Goal: Information Seeking & Learning: Find specific fact

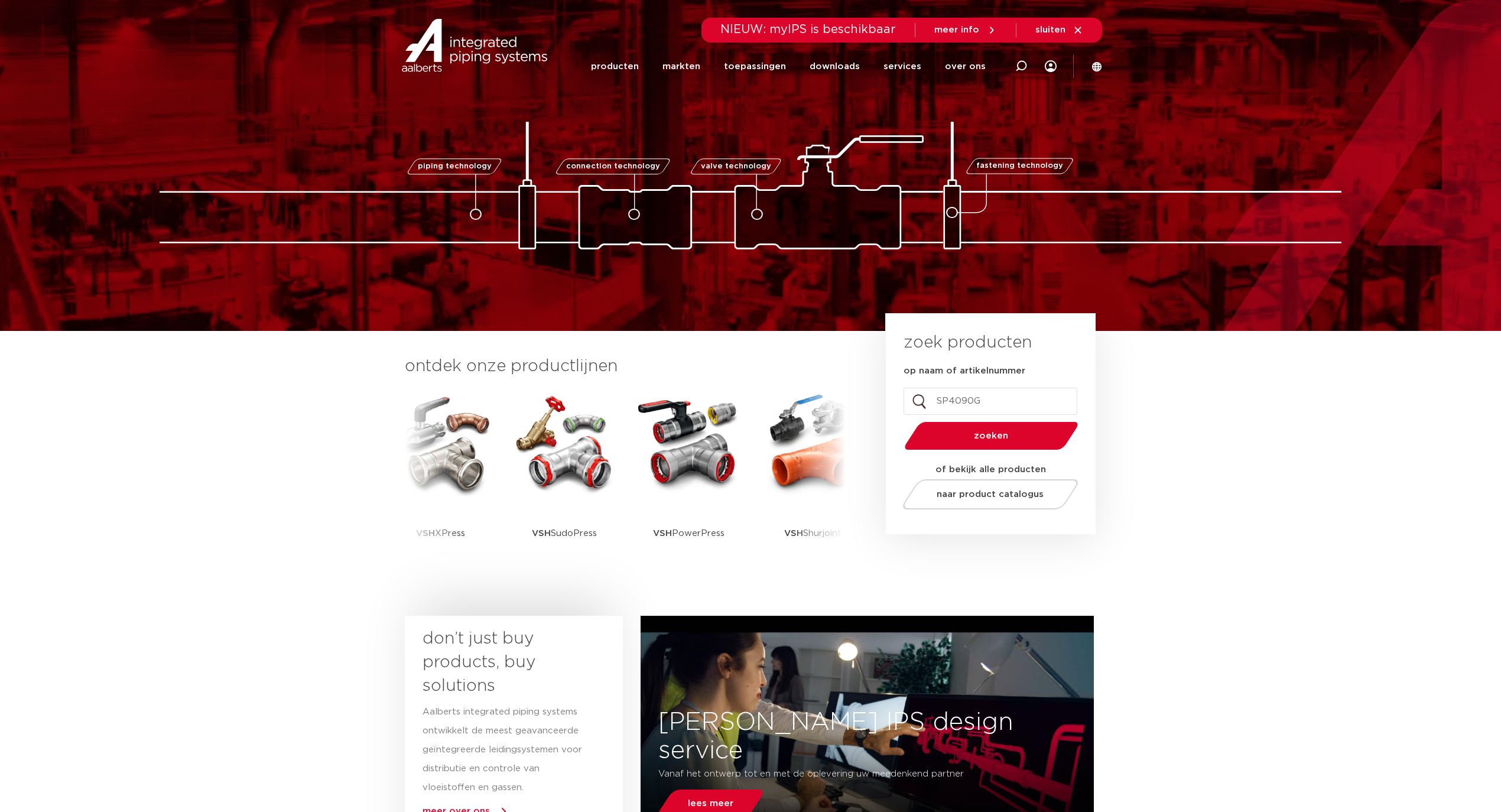
type input "SP4090GV"
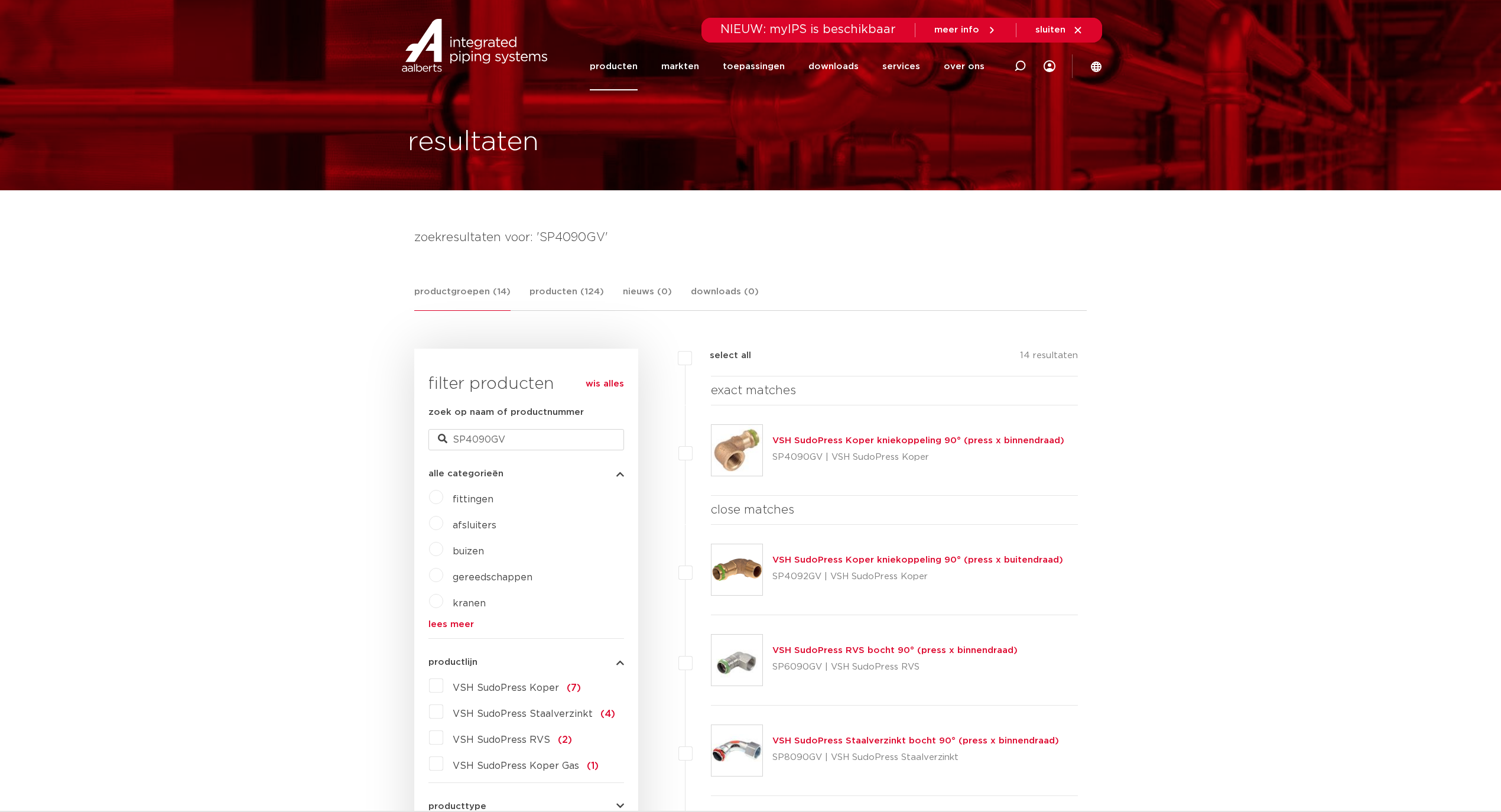
click at [812, 442] on link "VSH SudoPress Koper kniekoppeling 90° (press x binnendraad)" at bounding box center [918, 440] width 292 height 9
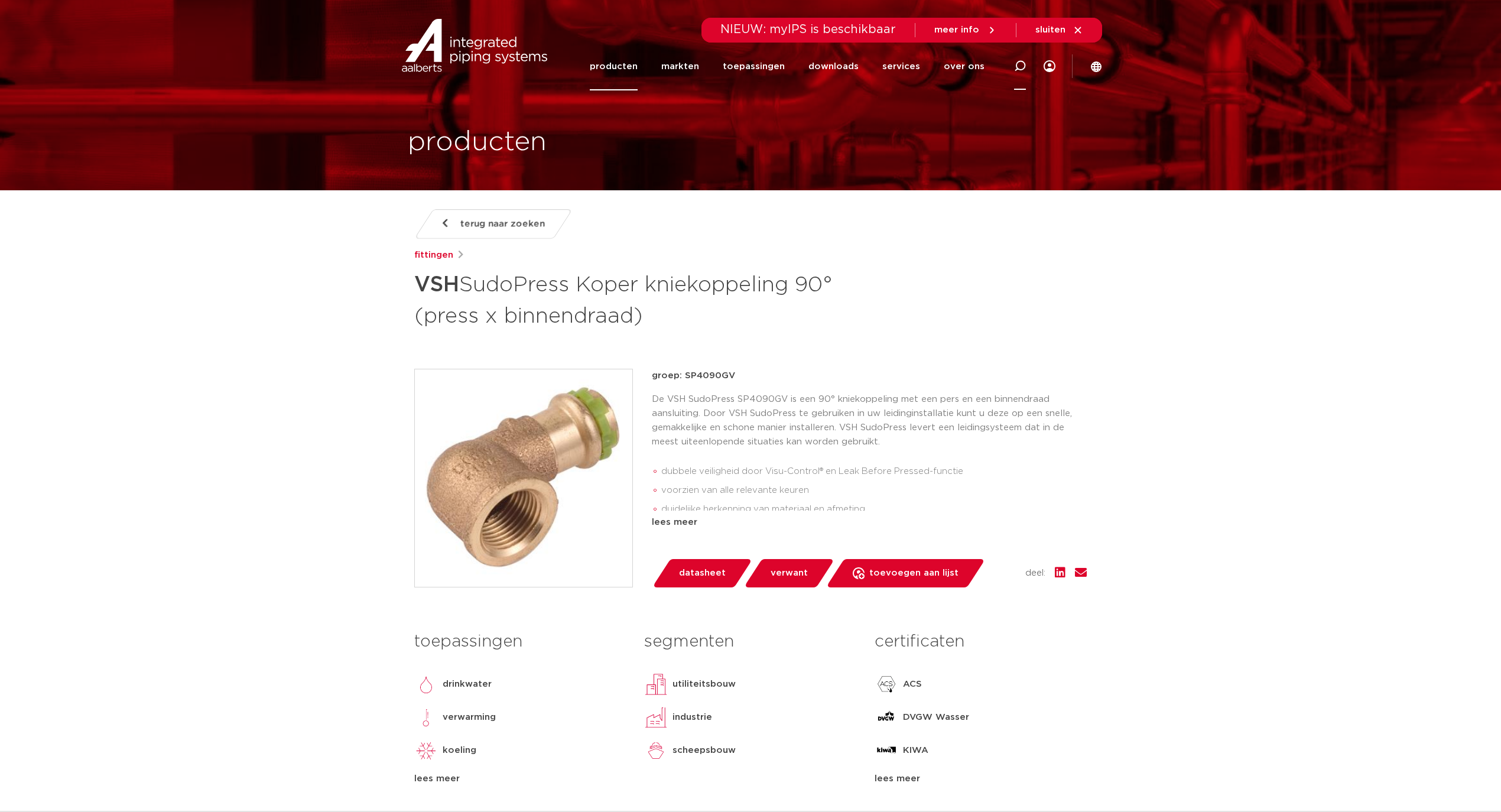
click at [1021, 69] on icon at bounding box center [1019, 66] width 14 height 14
click at [709, 66] on input "SP4359V" at bounding box center [850, 64] width 372 height 24
type input "SP4359GV"
click button "Zoeken" at bounding box center [0, 0] width 0 height 0
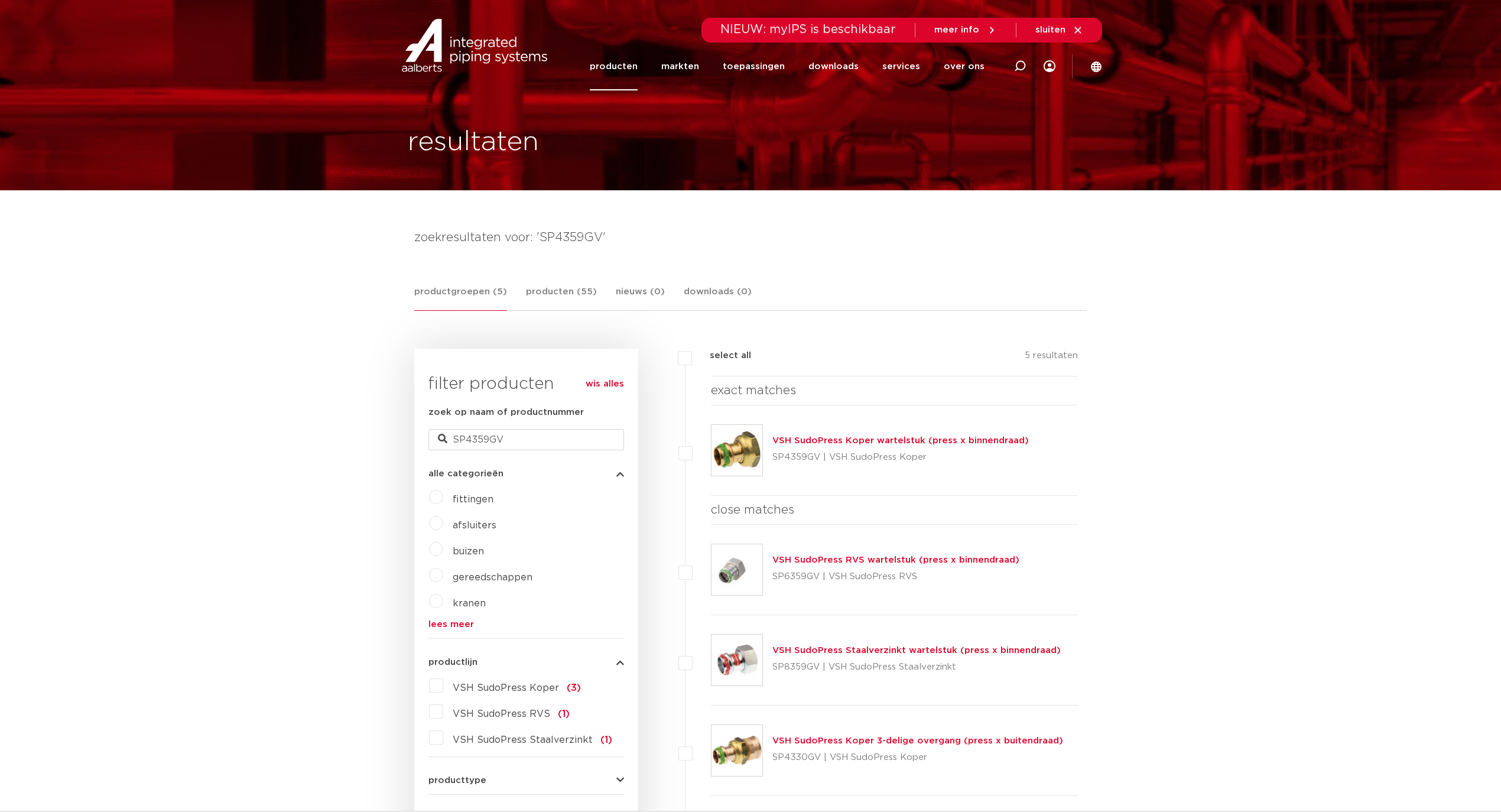
click at [804, 437] on link "VSH SudoPress Koper wartelstuk (press x binnendraad)" at bounding box center [900, 440] width 256 height 9
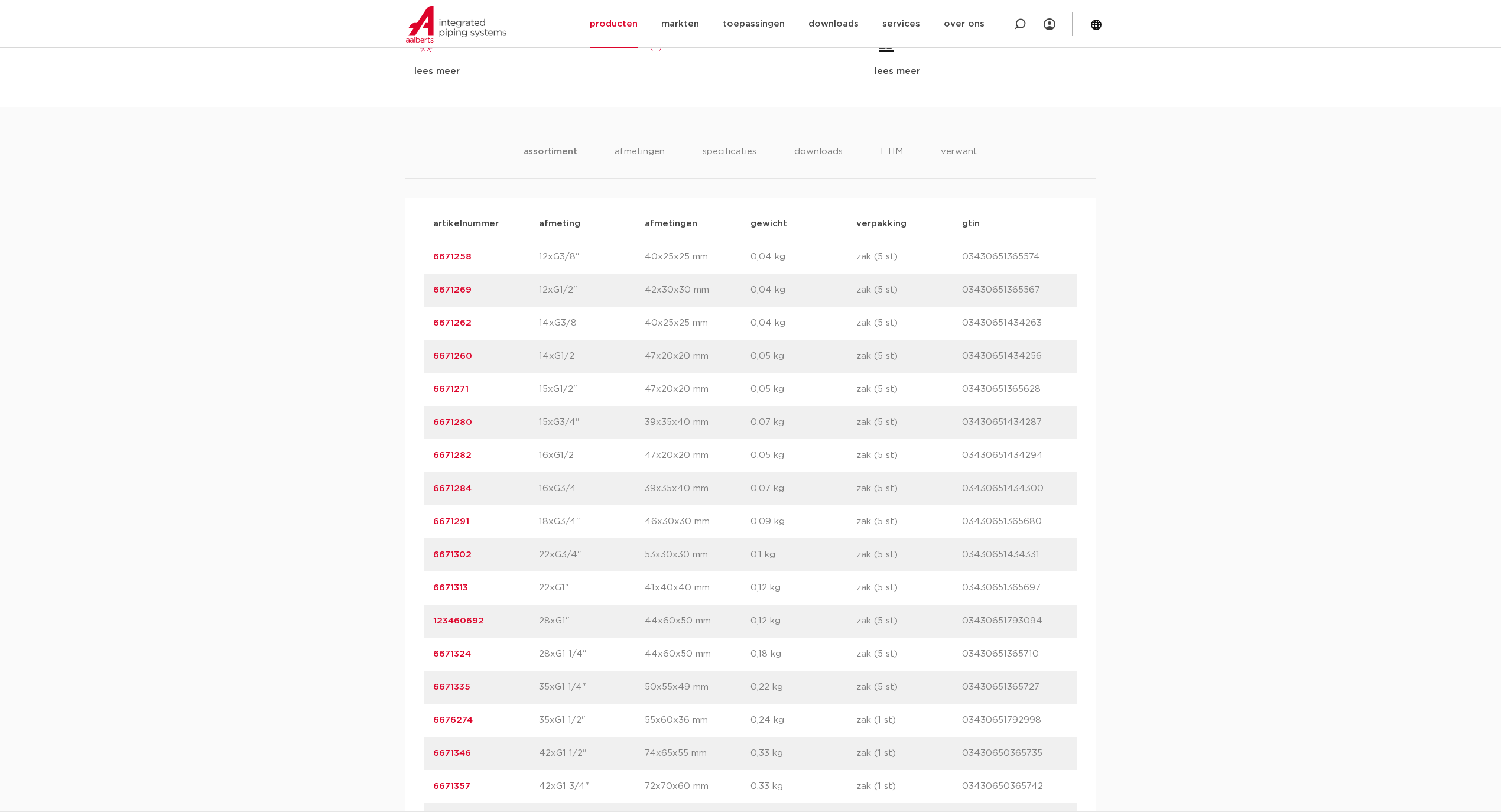
scroll to position [709, 0]
click at [454, 623] on link "123460692" at bounding box center [458, 618] width 50 height 9
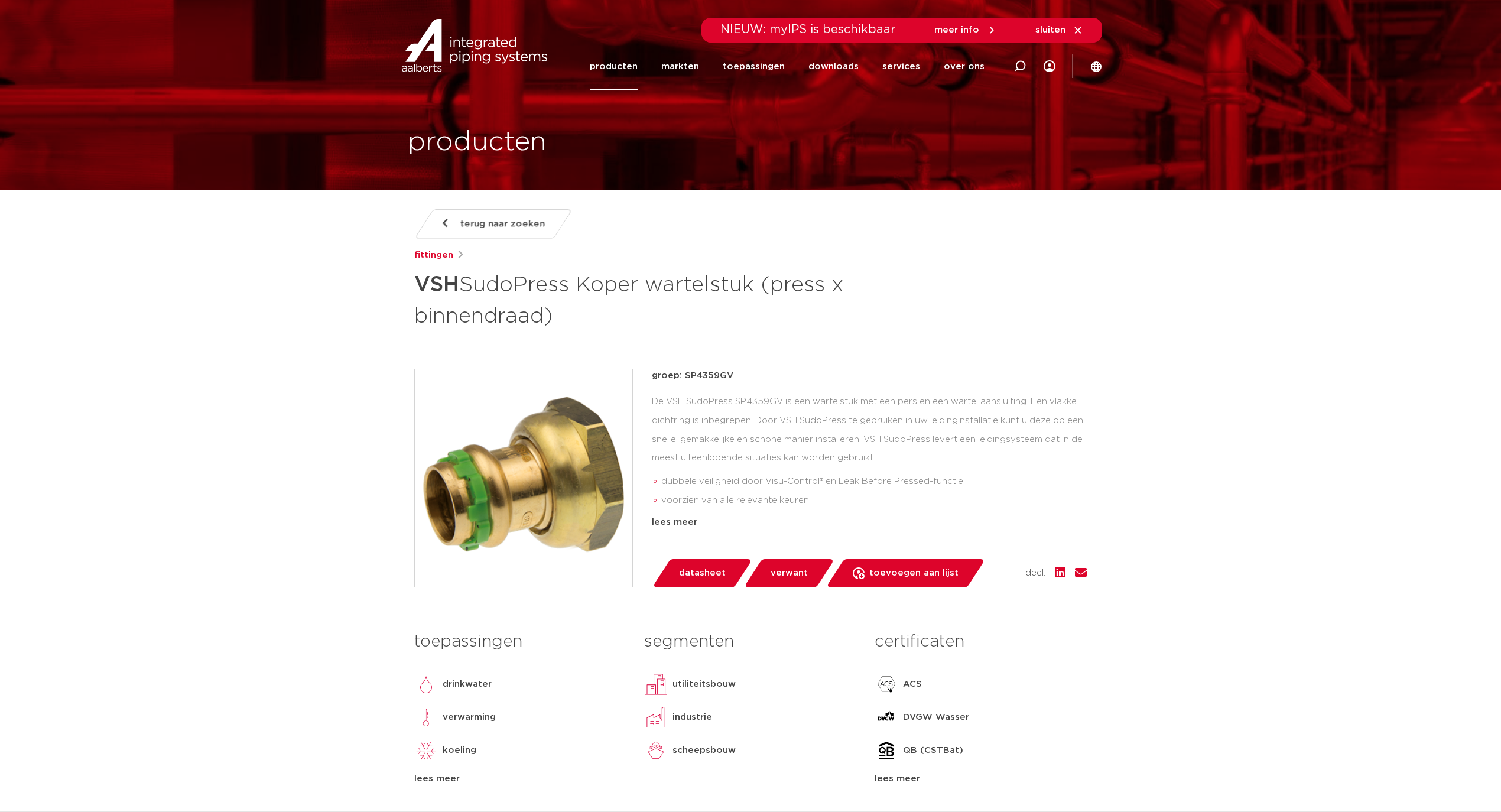
click at [447, 226] on icon at bounding box center [445, 224] width 6 height 10
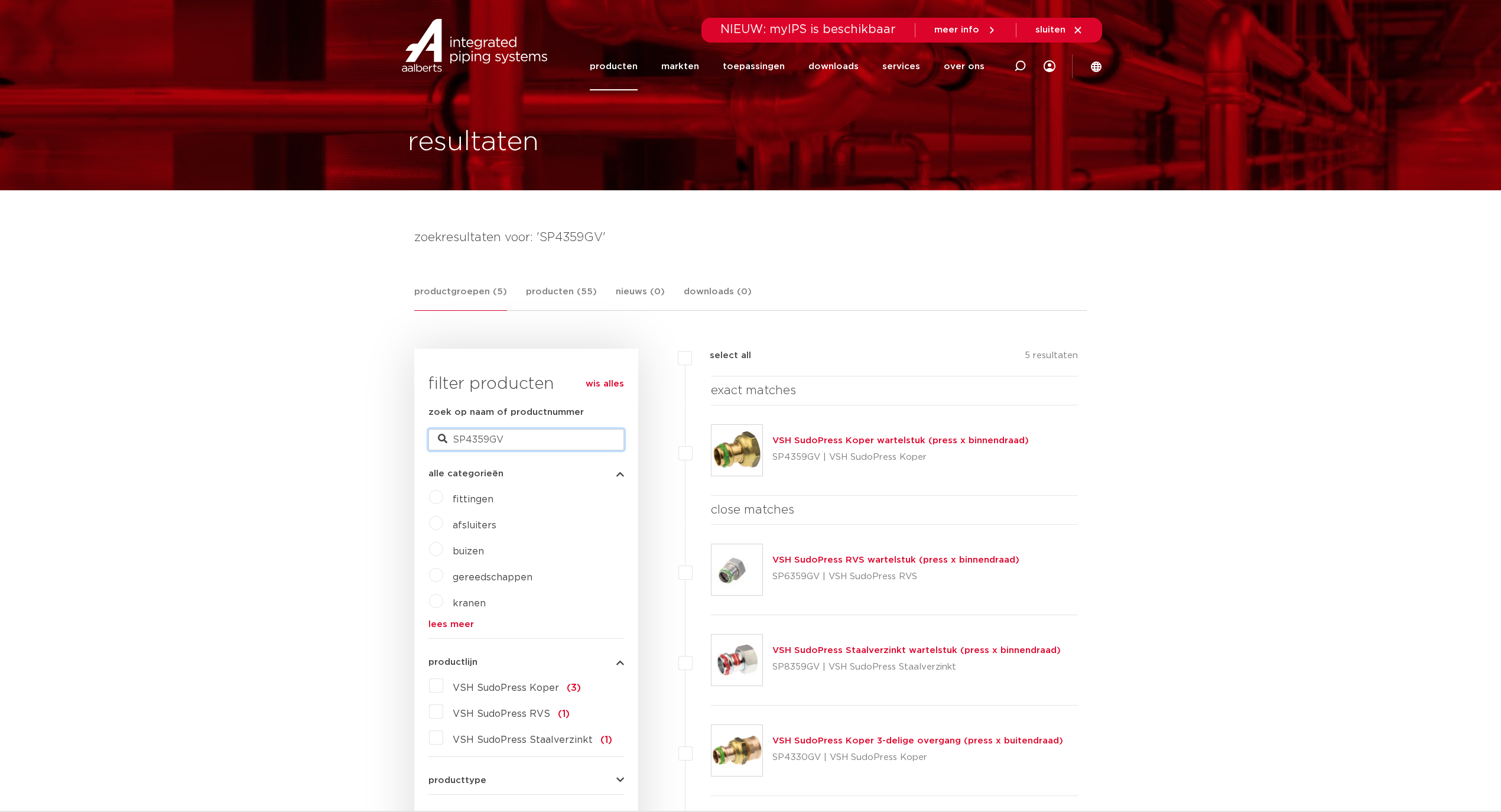
drag, startPoint x: 523, startPoint y: 442, endPoint x: 391, endPoint y: 437, distance: 132.1
type input "SP5301V"
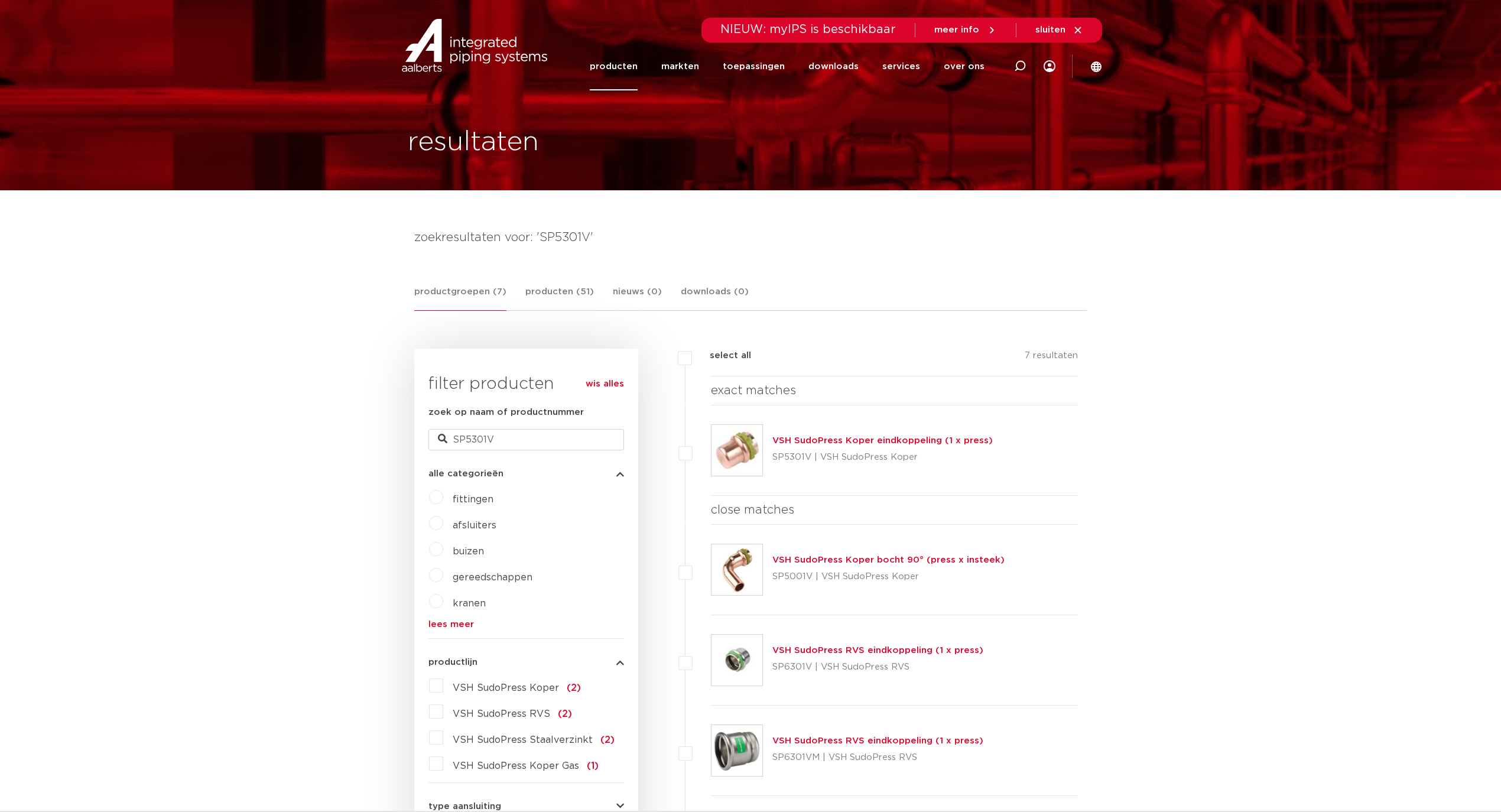
click at [848, 441] on link "VSH SudoPress Koper eindkoppeling (1 x press)" at bounding box center [883, 440] width 221 height 9
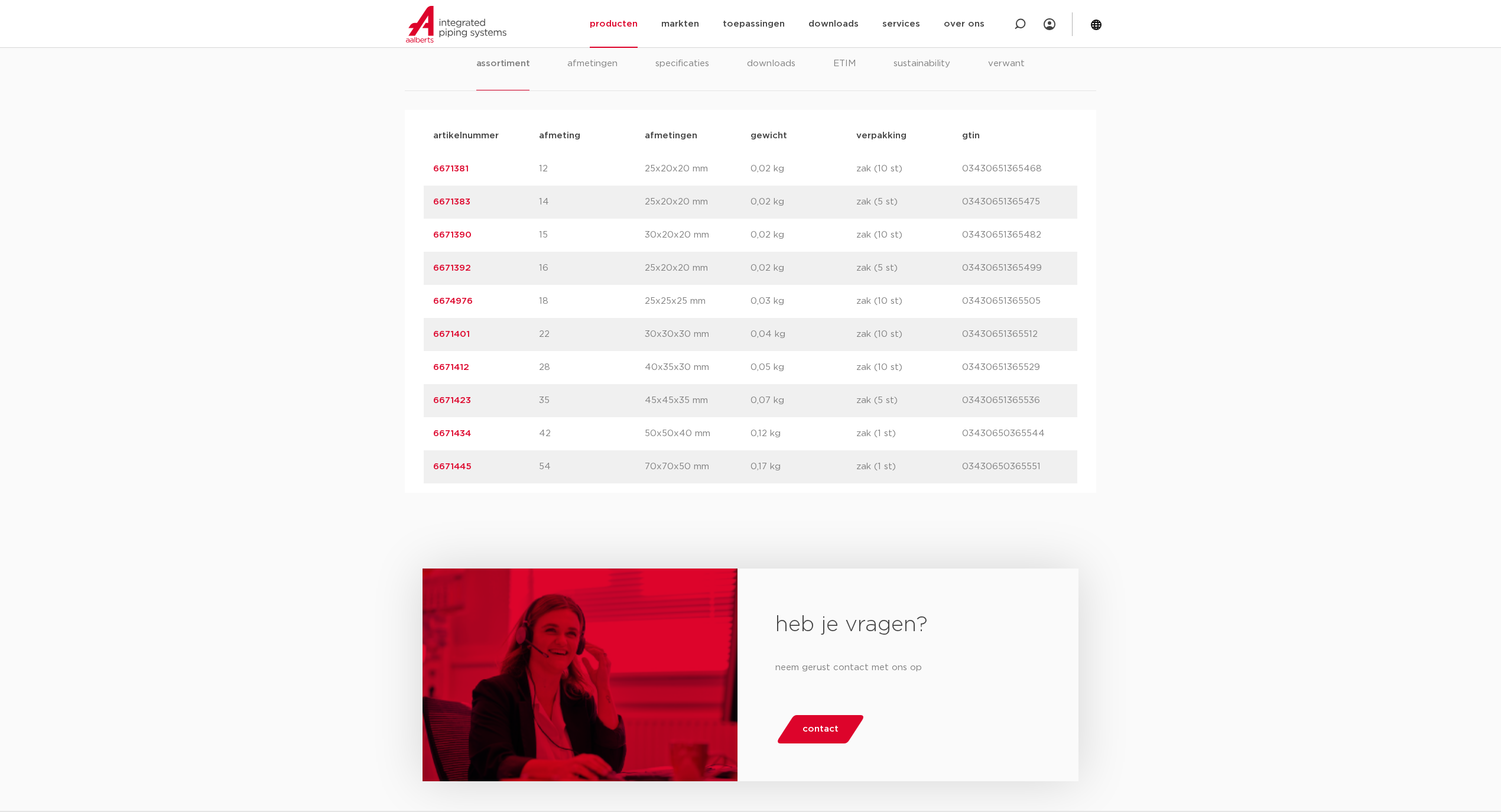
scroll to position [787, 0]
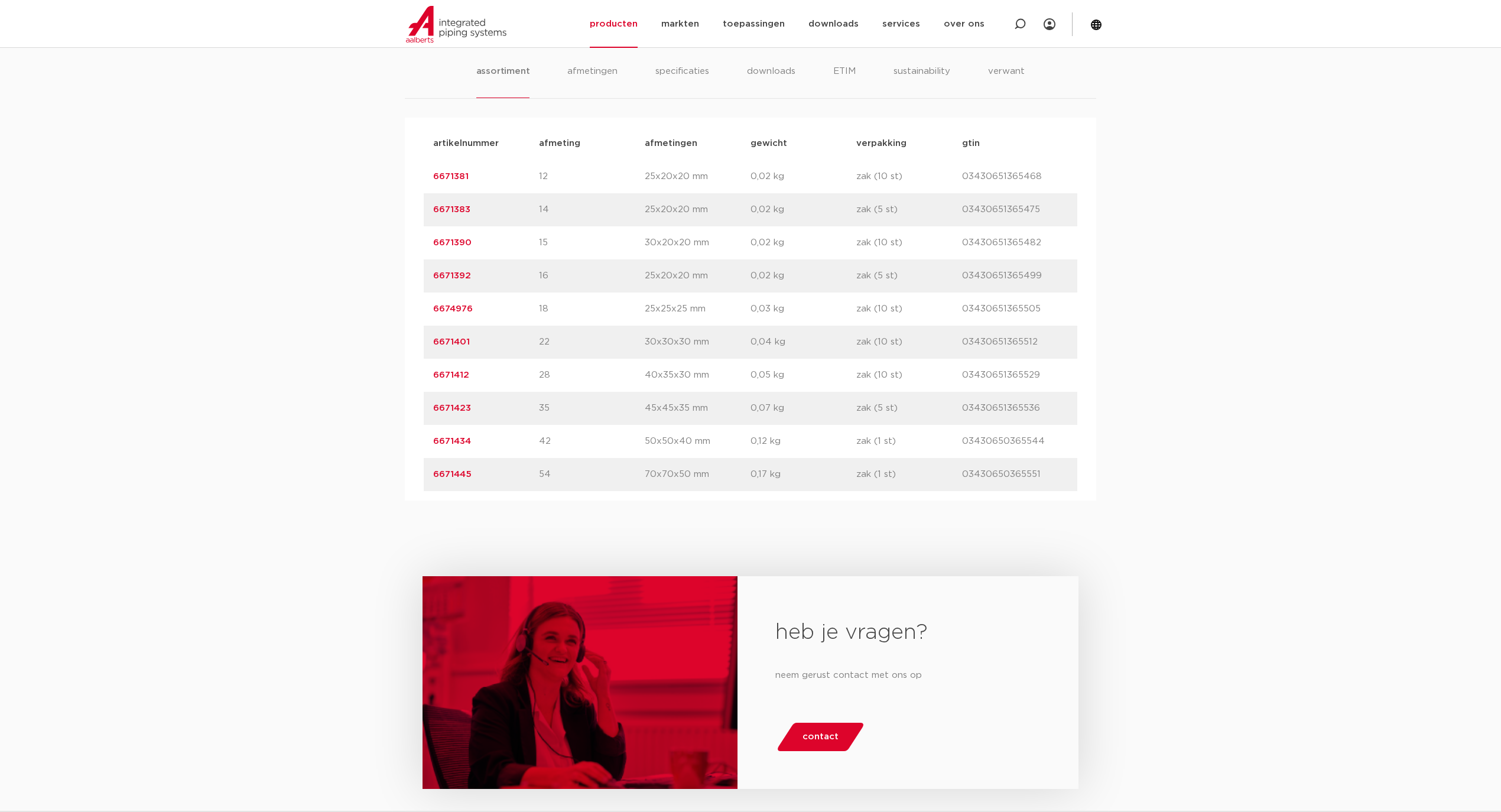
click at [466, 309] on link "6674976" at bounding box center [453, 309] width 40 height 9
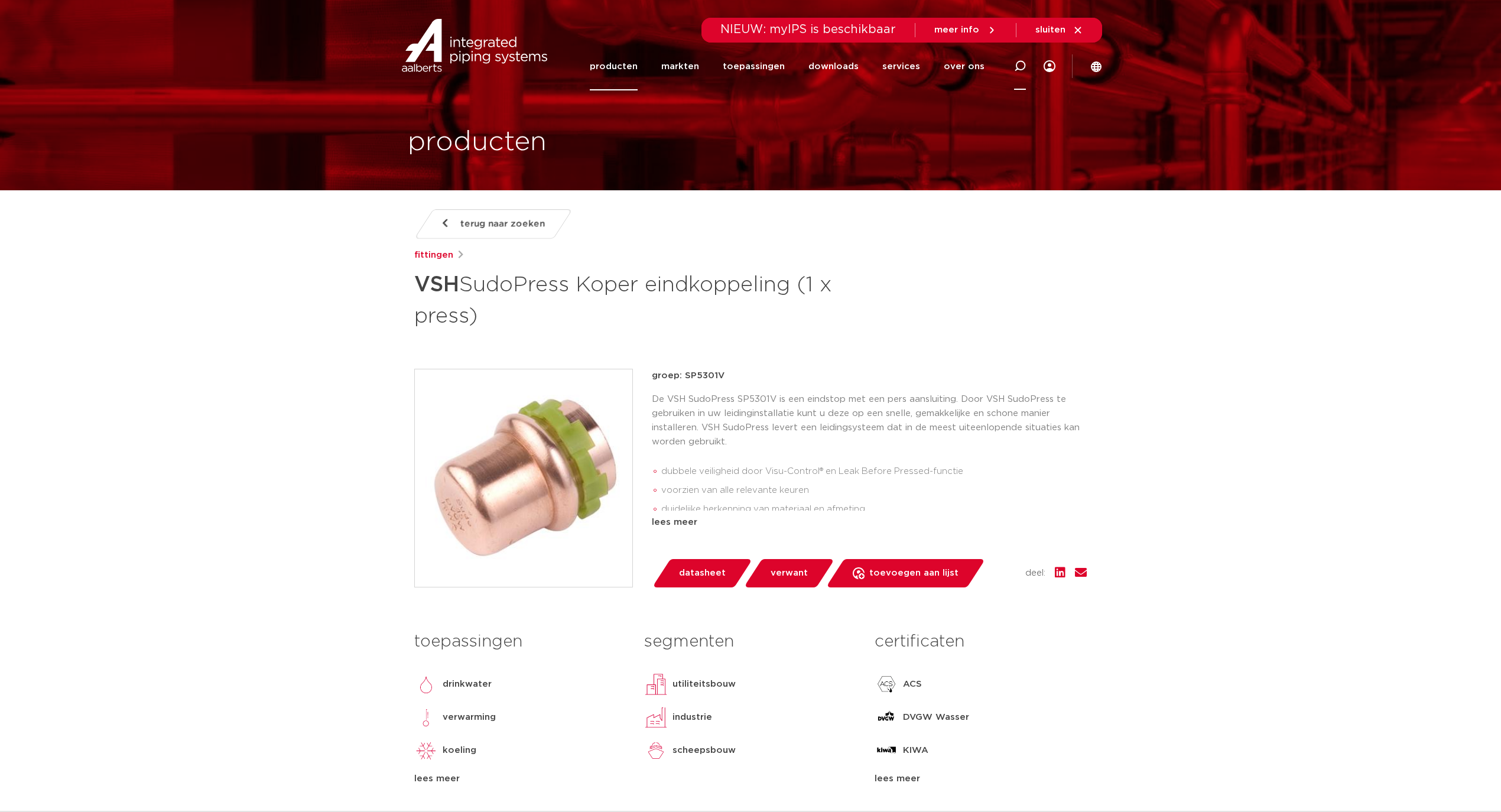
click at [1024, 64] on icon at bounding box center [1020, 66] width 12 height 12
paste input "6673348"
type input "6673348"
click button "Zoeken" at bounding box center [0, 0] width 0 height 0
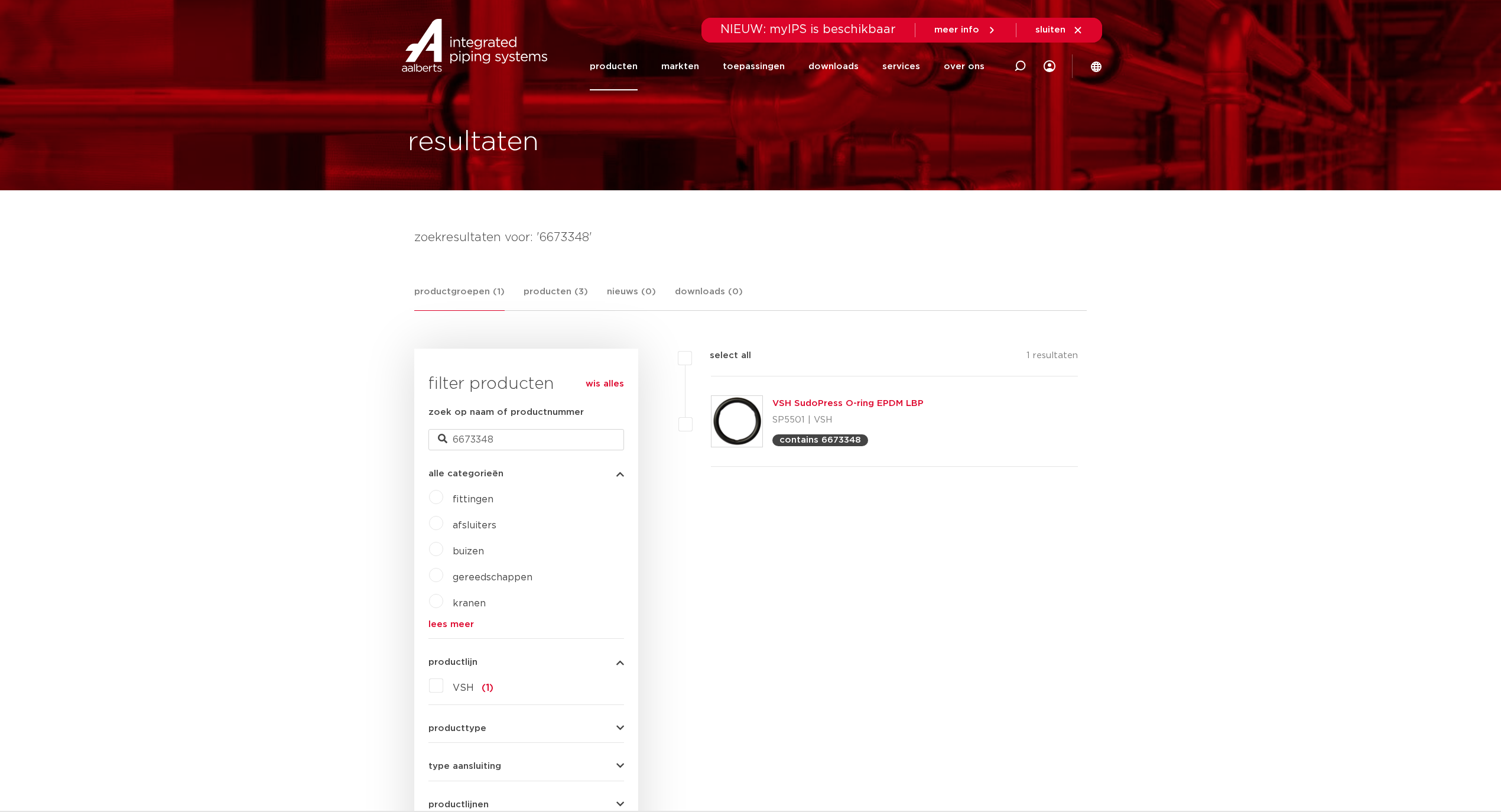
click at [833, 410] on div "VSH SudoPress O-ring EPDM LBP SP5501 | VSH contains 6673348" at bounding box center [848, 421] width 151 height 49
click at [813, 403] on link "VSH SudoPress O-ring EPDM LBP" at bounding box center [848, 403] width 151 height 9
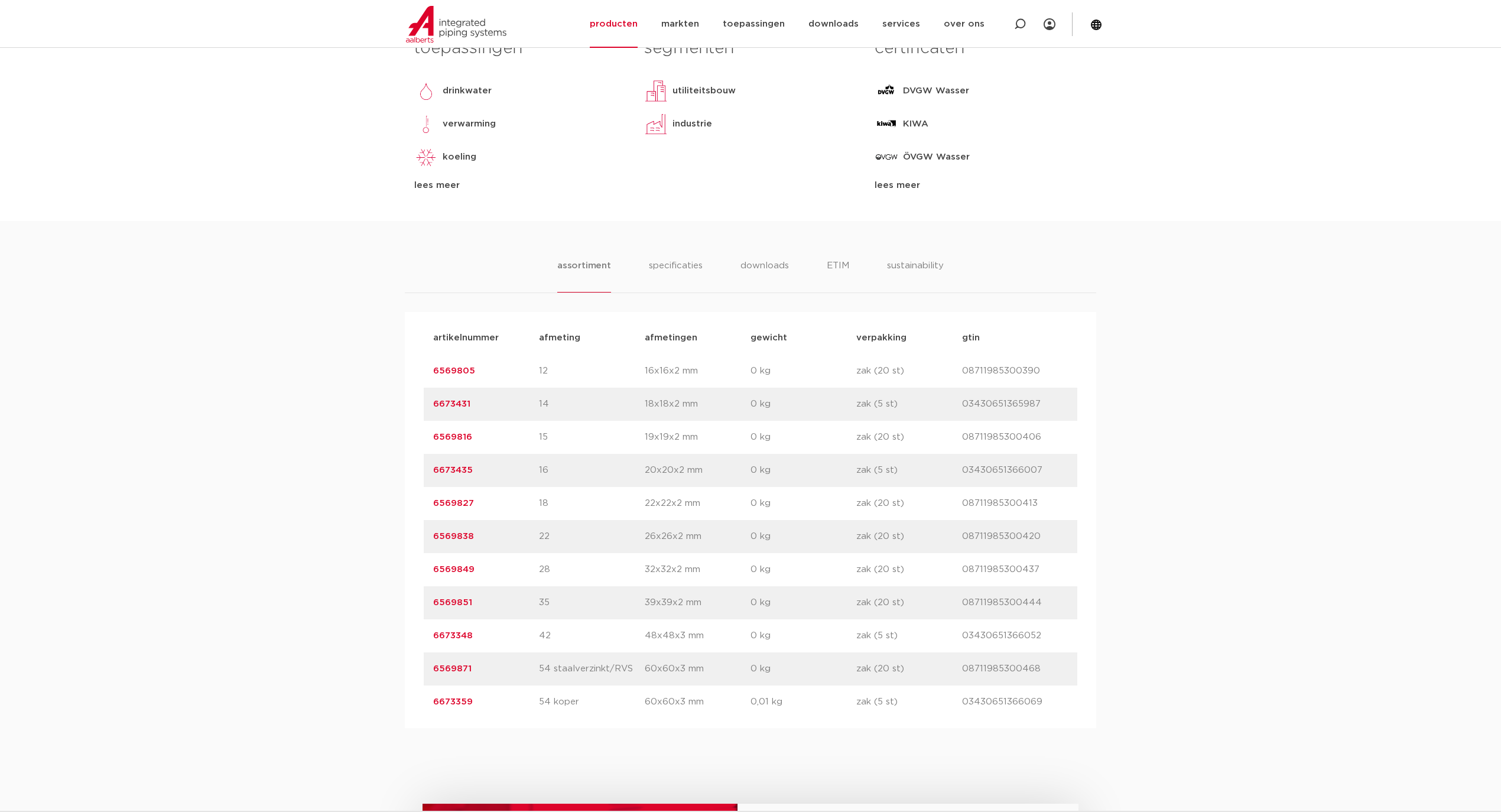
scroll to position [564, 0]
